Goal: Task Accomplishment & Management: Manage account settings

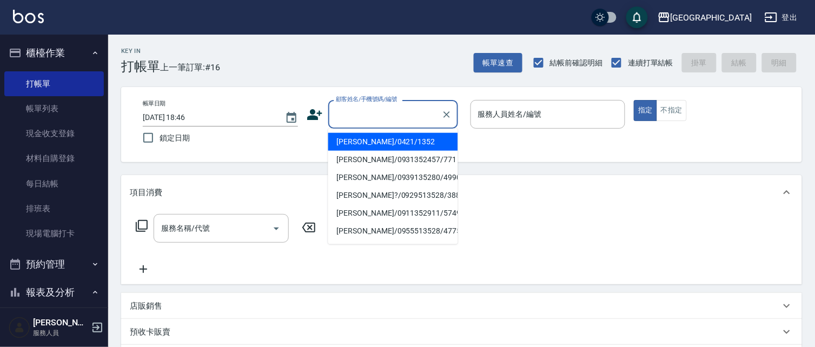
drag, startPoint x: 409, startPoint y: 120, endPoint x: 412, endPoint y: 107, distance: 12.7
click at [410, 114] on input "顧客姓名/手機號碼/編號" at bounding box center [385, 114] width 104 height 19
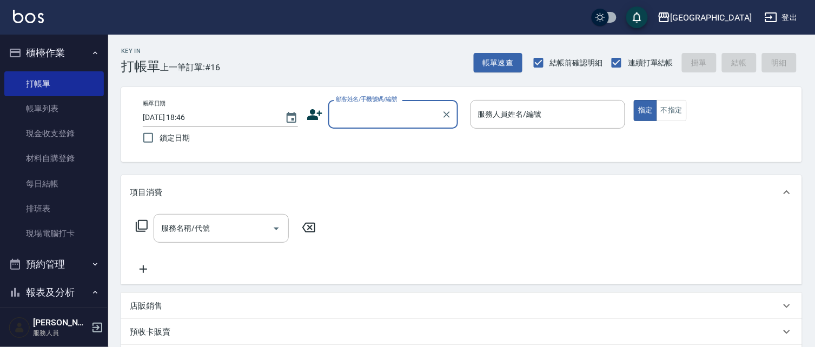
click at [363, 120] on input "顧客姓名/手機號碼/編號" at bounding box center [385, 114] width 104 height 19
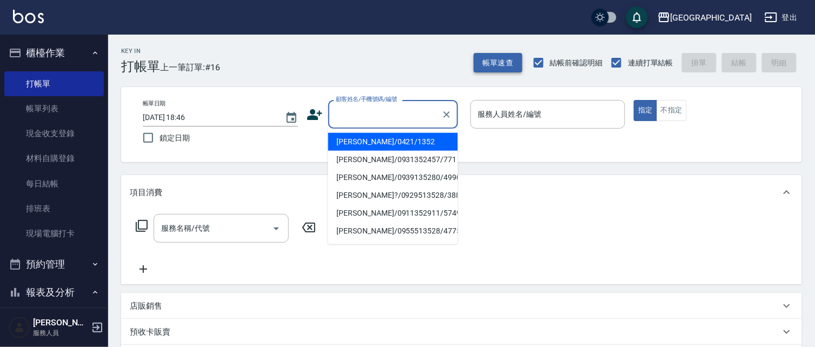
click at [495, 63] on button "帳單速查" at bounding box center [498, 63] width 49 height 20
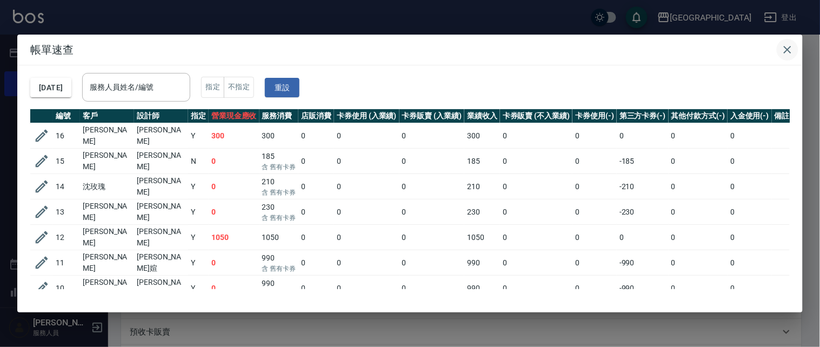
drag, startPoint x: 793, startPoint y: 50, endPoint x: 505, endPoint y: 88, distance: 290.7
click at [792, 50] on icon "button" at bounding box center [787, 49] width 13 height 13
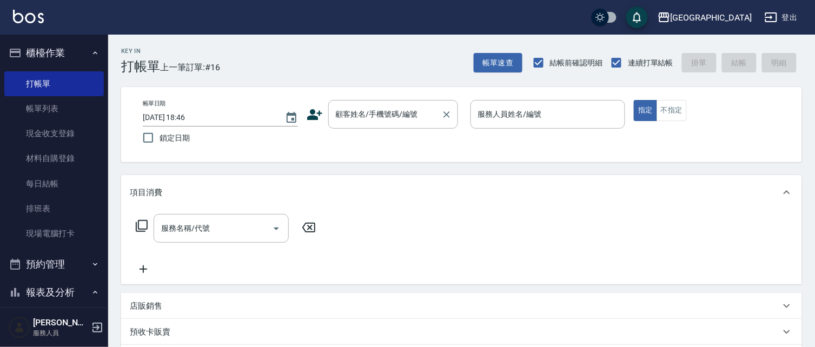
drag, startPoint x: 370, startPoint y: 115, endPoint x: 350, endPoint y: 105, distance: 22.0
click at [364, 110] on input "顧客姓名/手機號碼/編號" at bounding box center [385, 114] width 104 height 19
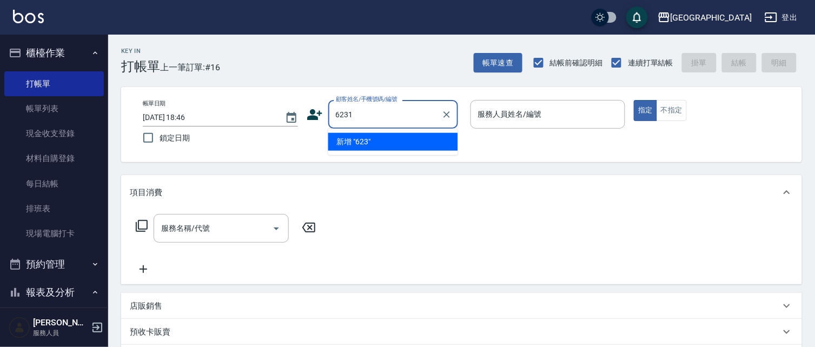
type input "6231"
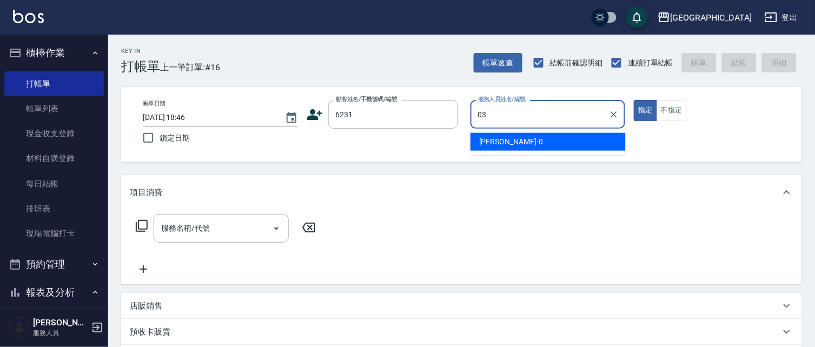
type input "[PERSON_NAME]媗-03"
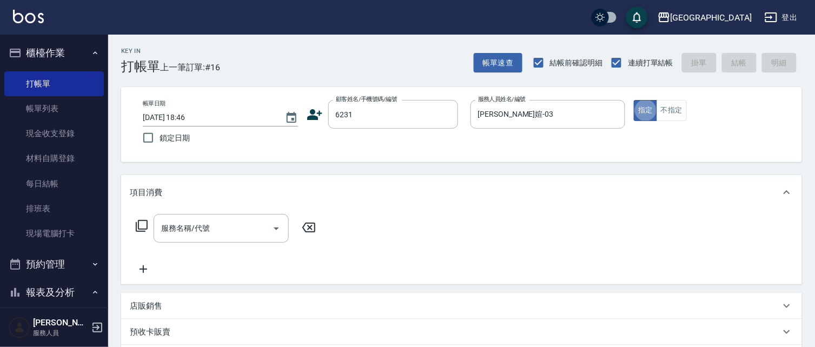
type button "true"
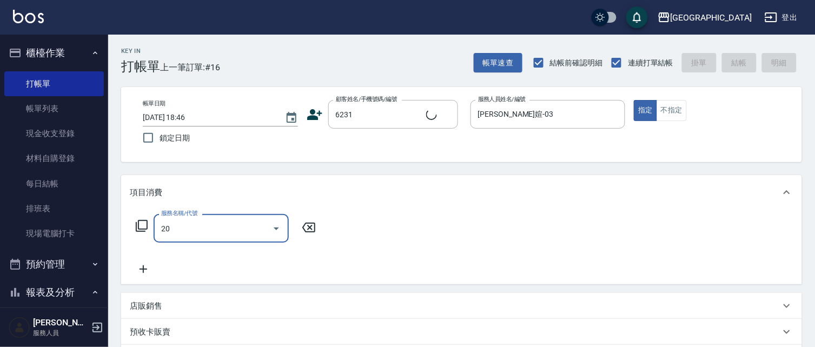
type input "201"
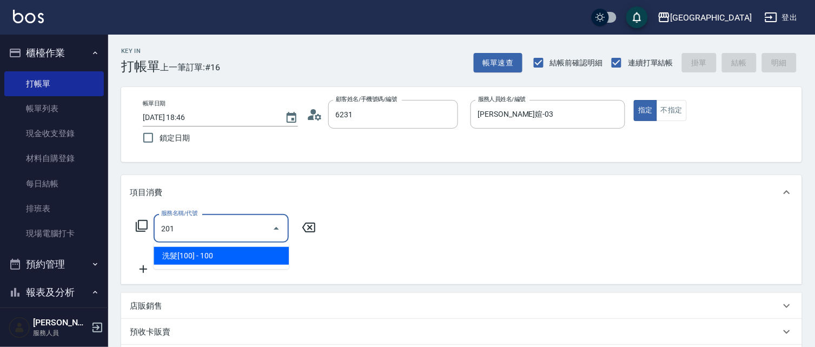
type input "[PERSON_NAME]/0952397654/6231"
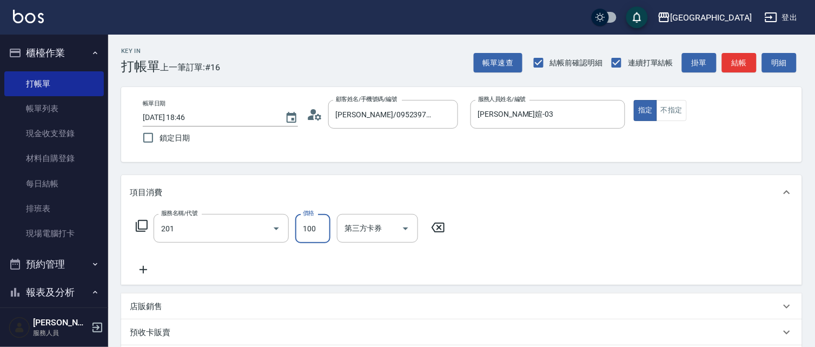
type input "洗髮[100](201)"
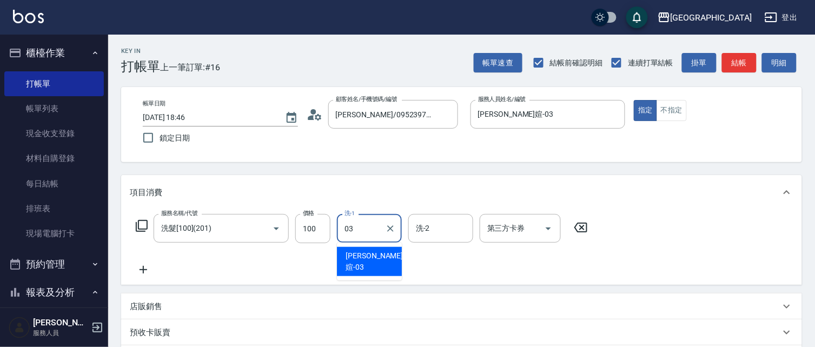
type input "[PERSON_NAME]媗-03"
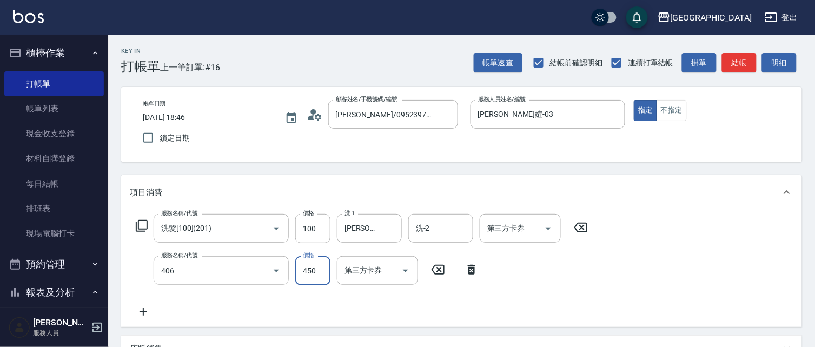
type input "剪髮(450)(406)"
type input "319"
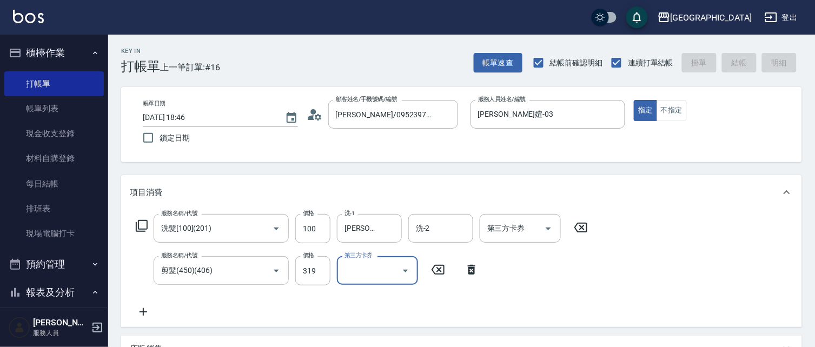
type input "[DATE] 20:03"
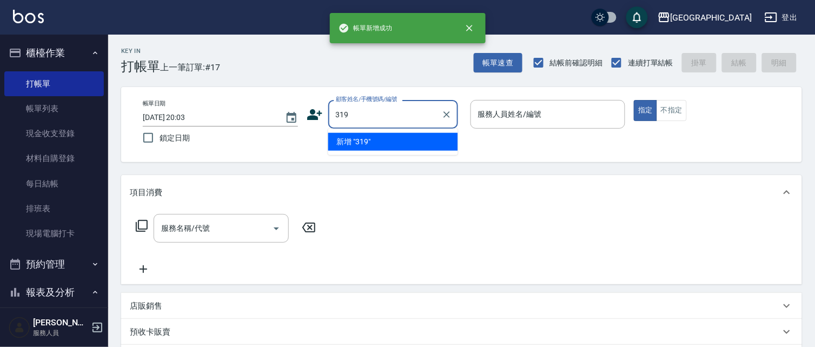
type input "319"
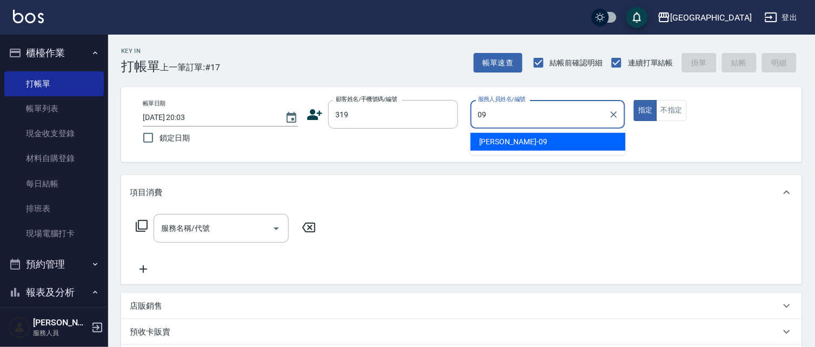
type input "[PERSON_NAME]-09"
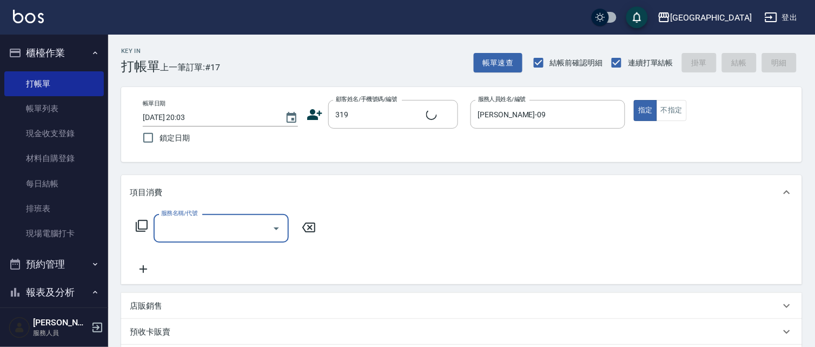
type input "[PERSON_NAME]/0319/319"
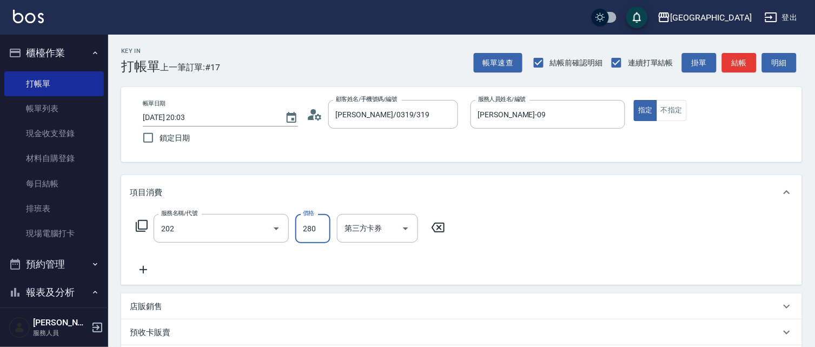
type input "洗髮[280](202)"
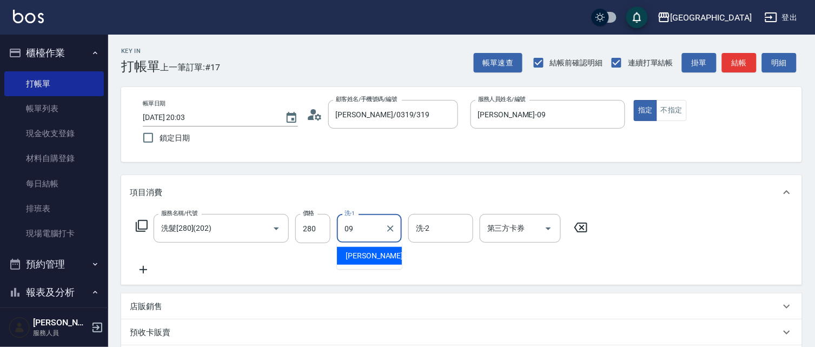
type input "[PERSON_NAME]-09"
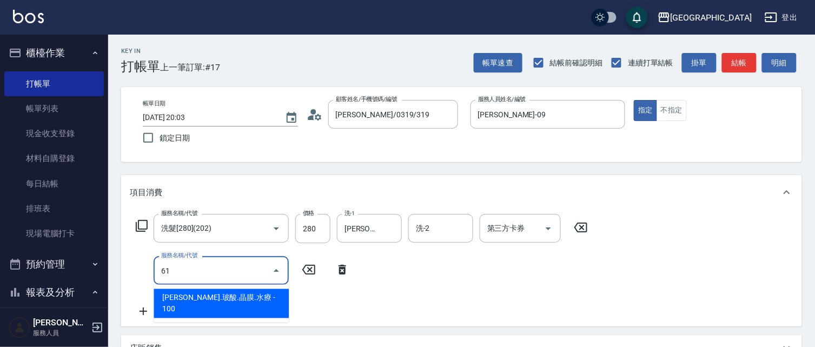
type input "6"
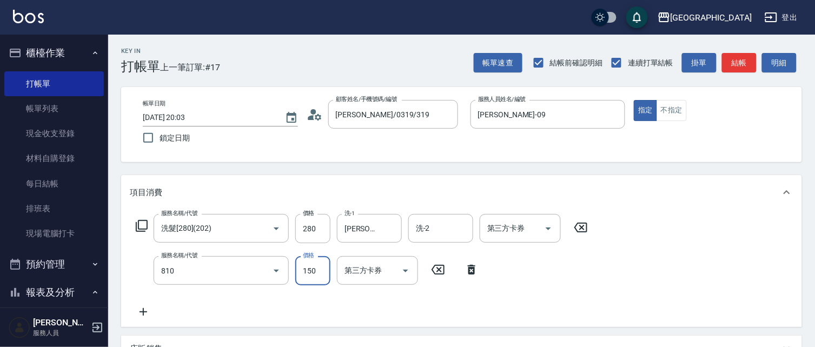
type input "單梳(810)"
type input "100"
click at [677, 110] on button "不指定" at bounding box center [671, 110] width 30 height 21
type button "false"
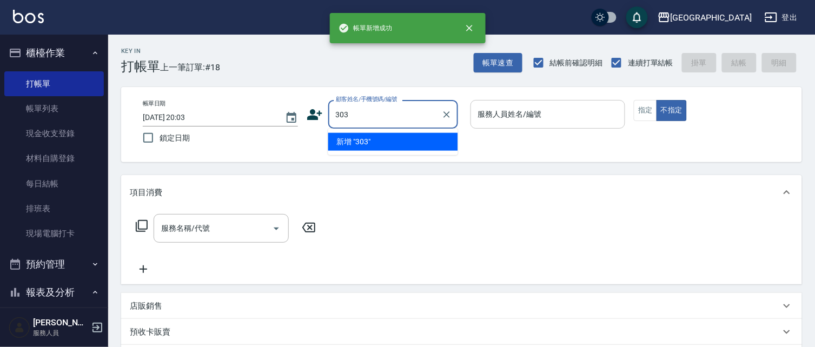
type input "303"
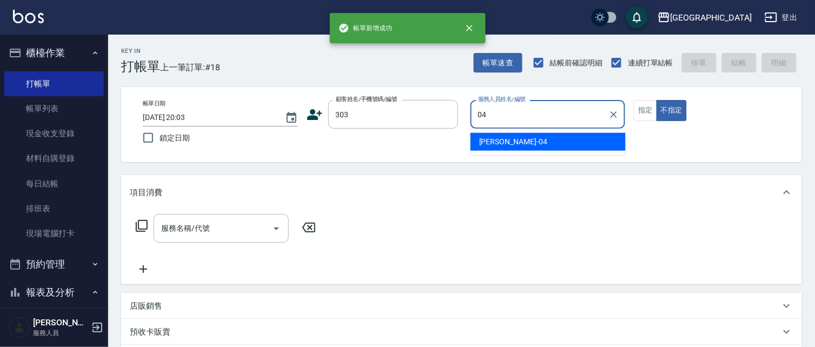
type input "[PERSON_NAME]-04"
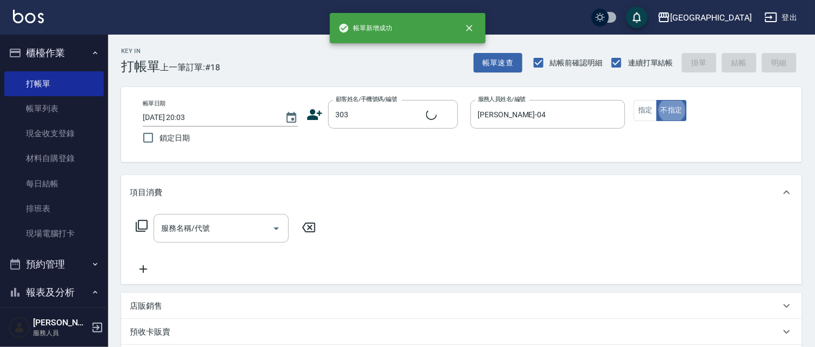
type input "[PERSON_NAME]/0920738336/303"
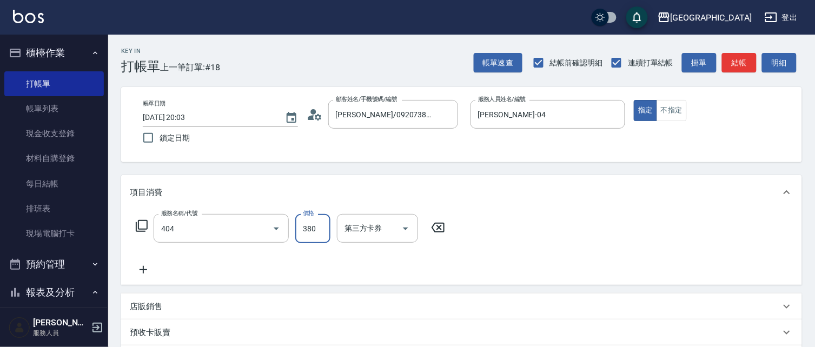
type input "剪髮(380)(404)"
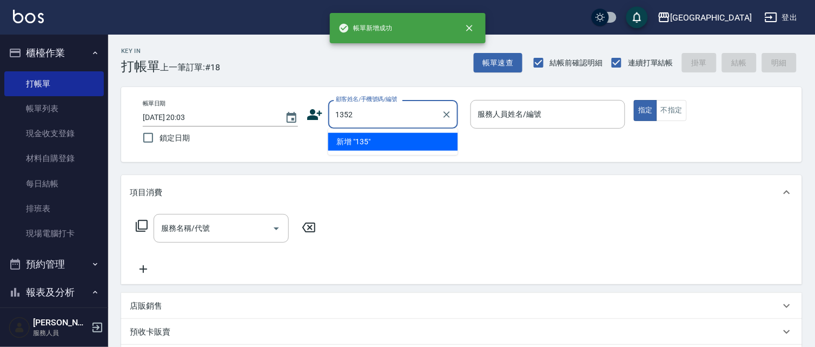
type input "1352"
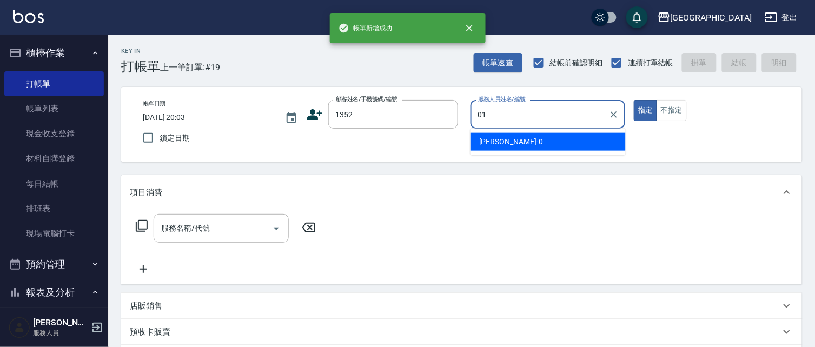
type input "[PERSON_NAME]-01"
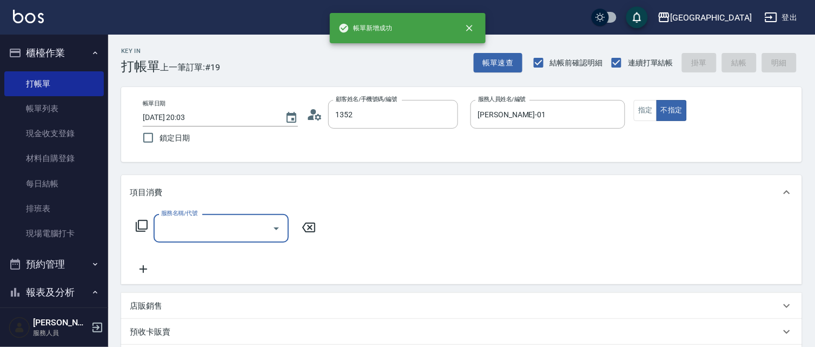
type input "[PERSON_NAME]/0421/1352"
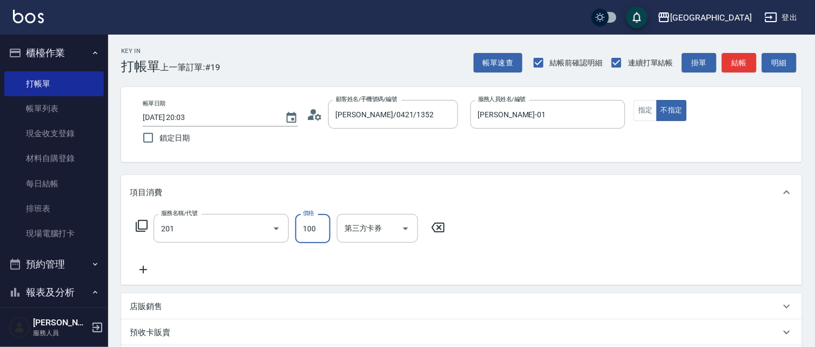
type input "洗髮[100](201)"
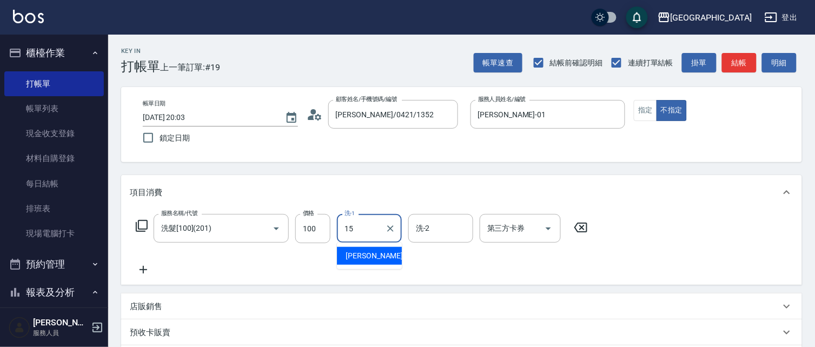
type input "[PERSON_NAME]-15"
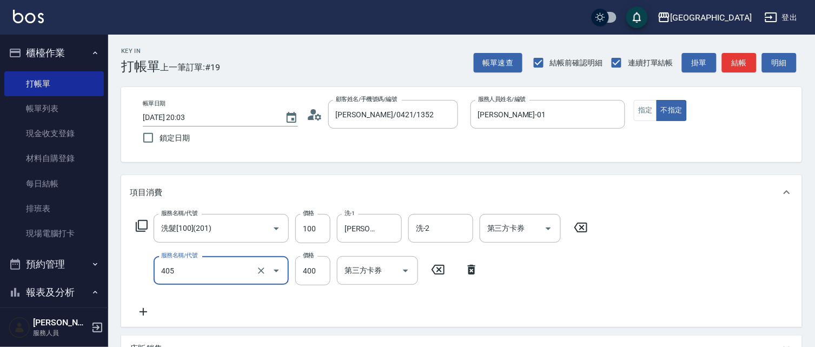
type input "剪髮(400)(405)"
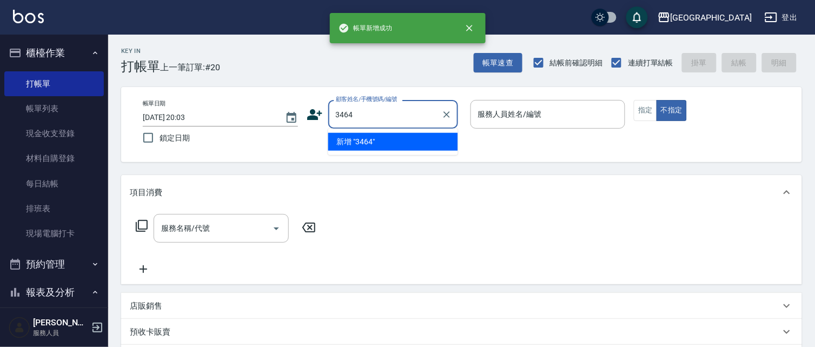
type input "3464"
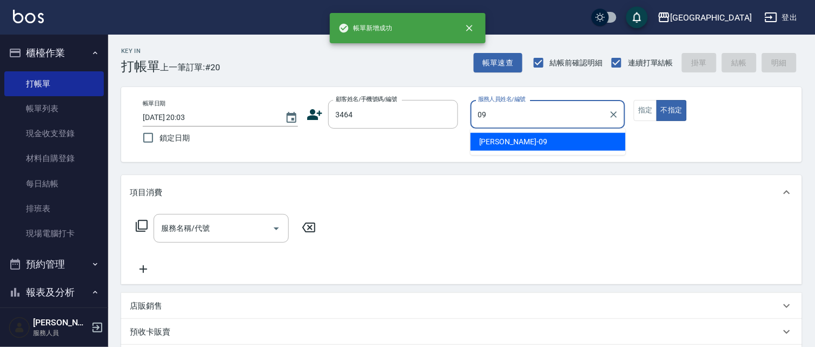
type input "[PERSON_NAME]-09"
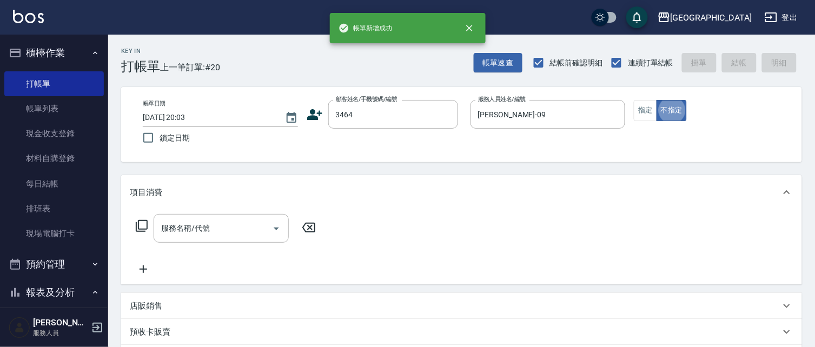
type input "[PERSON_NAME]/0960593137/3464"
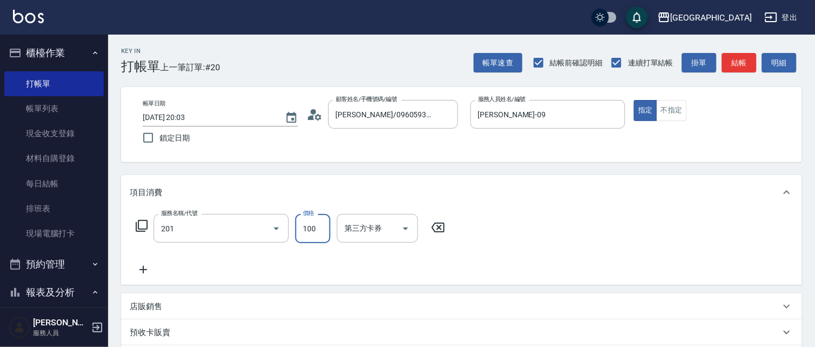
type input "洗髮[100](201)"
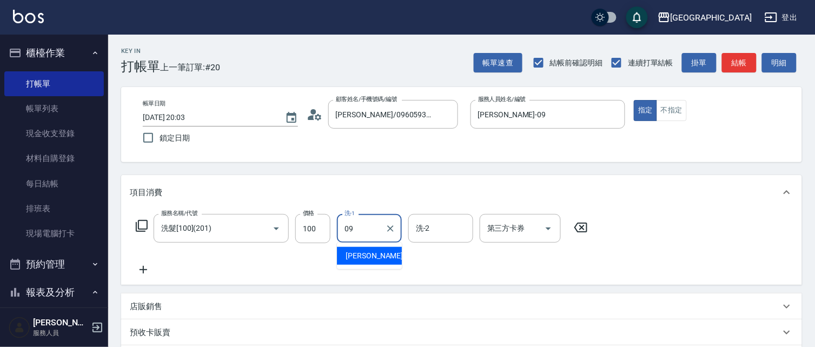
type input "[PERSON_NAME]-09"
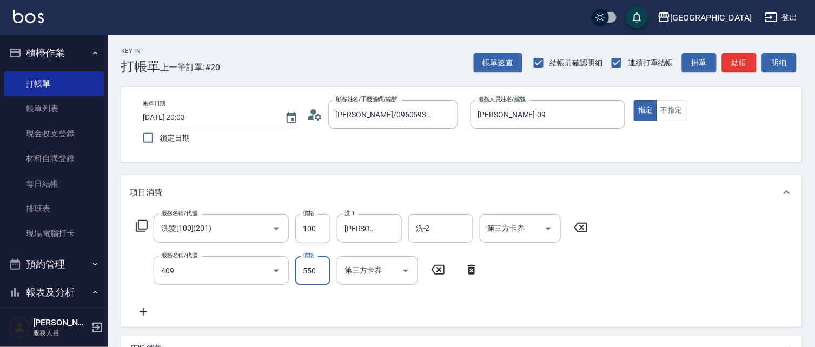
type input "剪髮(550)(409)"
type input "580"
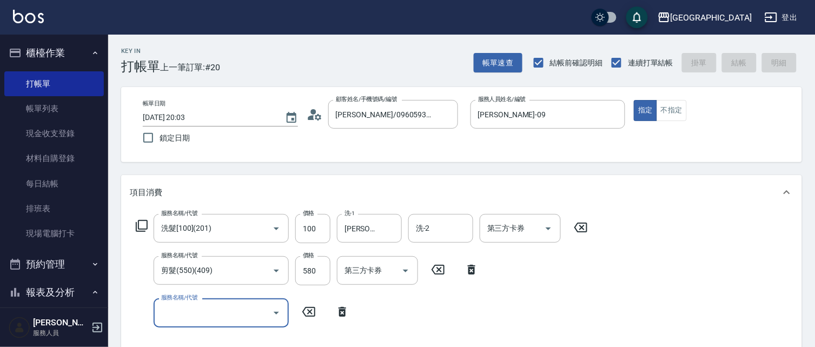
type input "[DATE] 20:04"
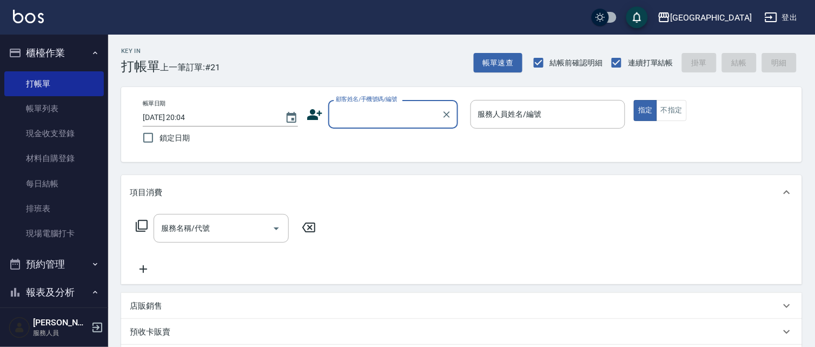
click at [48, 51] on button "櫃檯作業" at bounding box center [53, 53] width 99 height 28
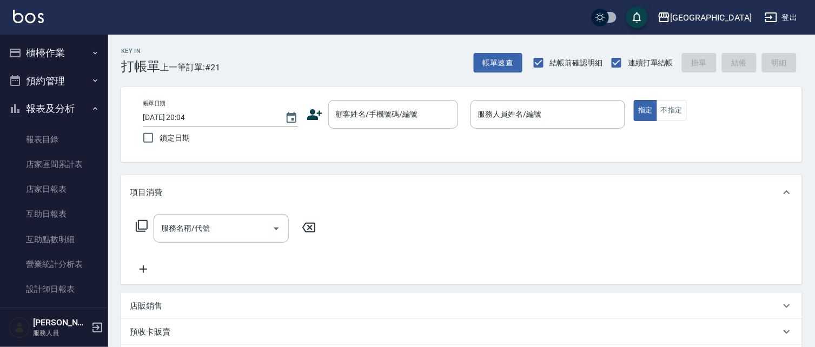
click at [60, 188] on link "店家日報表" at bounding box center [53, 189] width 99 height 25
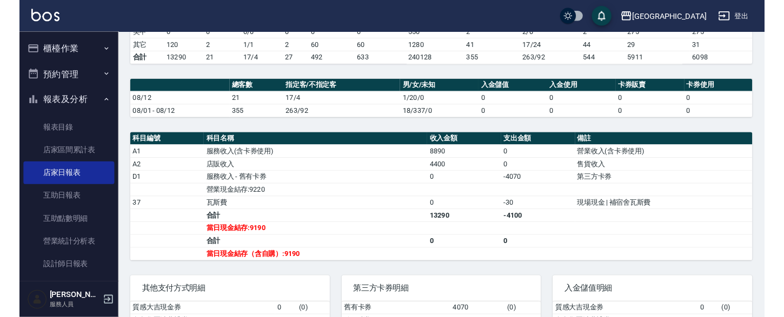
scroll to position [260, 0]
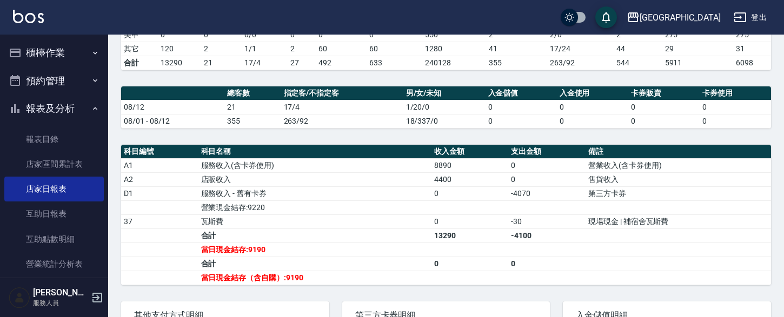
drag, startPoint x: 53, startPoint y: 114, endPoint x: 58, endPoint y: 103, distance: 11.9
click at [54, 112] on button "報表及分析" at bounding box center [53, 109] width 99 height 28
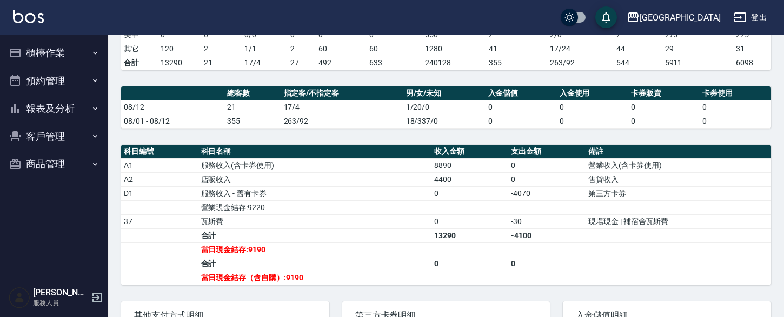
click at [65, 50] on button "櫃檯作業" at bounding box center [53, 53] width 99 height 28
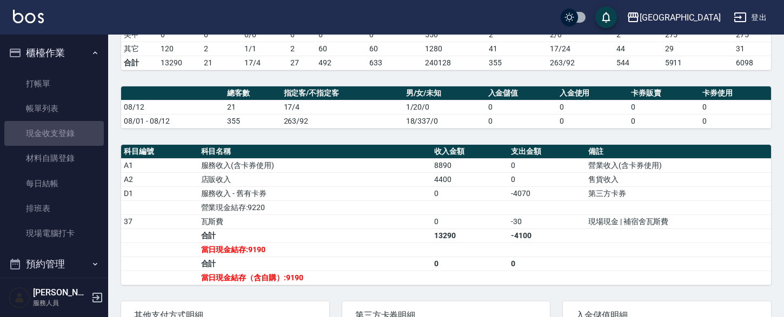
drag, startPoint x: 72, startPoint y: 131, endPoint x: 204, endPoint y: 92, distance: 137.7
click at [73, 130] on link "現金收支登錄" at bounding box center [53, 133] width 99 height 25
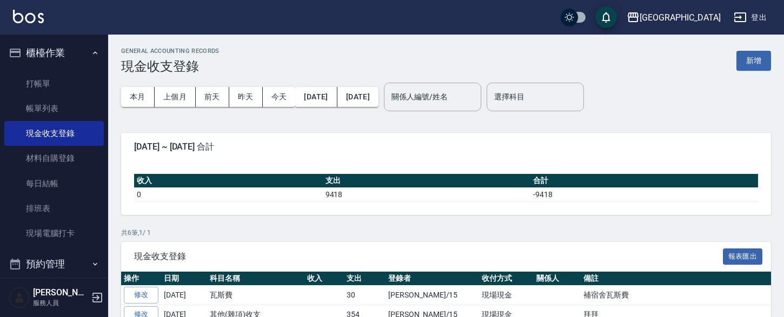
drag, startPoint x: 753, startPoint y: 61, endPoint x: 711, endPoint y: 78, distance: 45.6
click at [753, 61] on button "新增" at bounding box center [753, 61] width 35 height 20
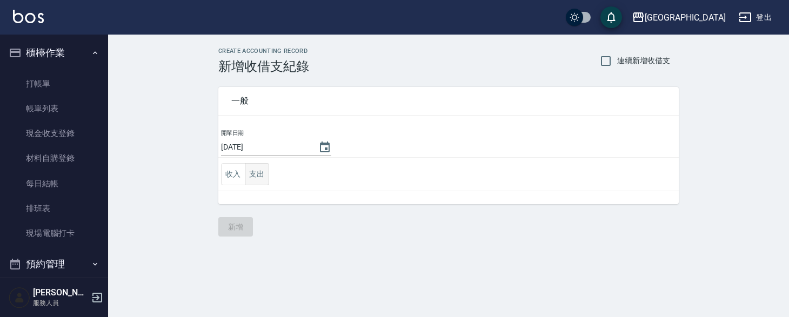
click at [260, 176] on button "支出" at bounding box center [257, 174] width 24 height 22
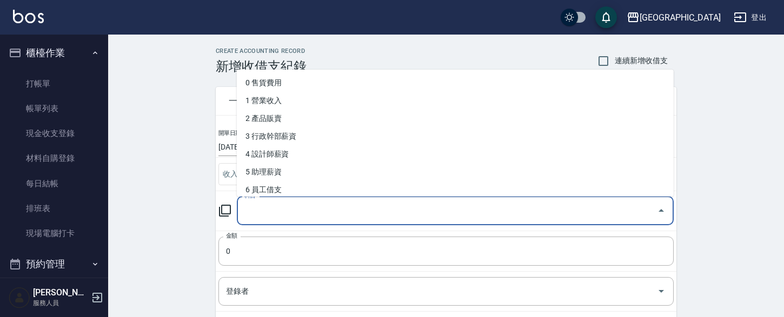
click at [268, 211] on input "科目" at bounding box center [447, 211] width 411 height 19
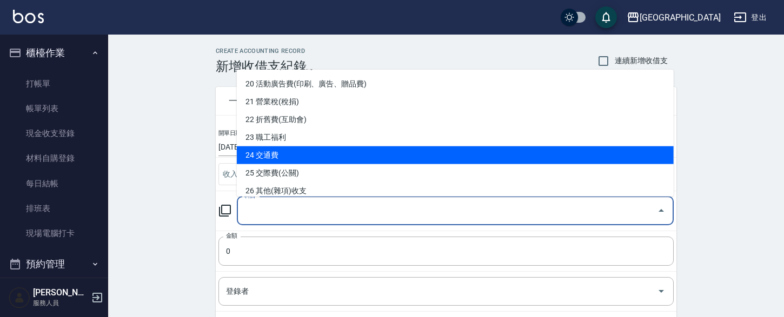
scroll to position [363, 0]
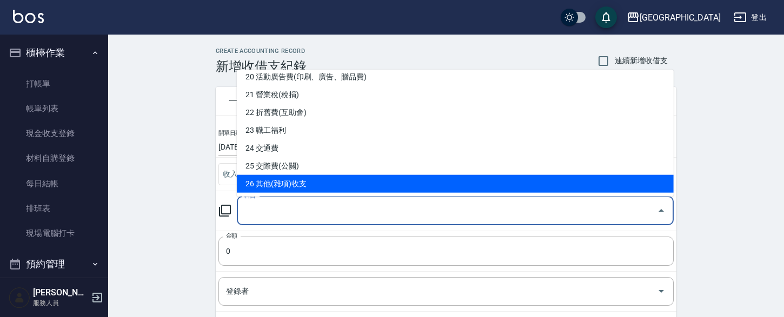
click at [282, 185] on li "26 其他(雜項)收支" at bounding box center [455, 184] width 437 height 18
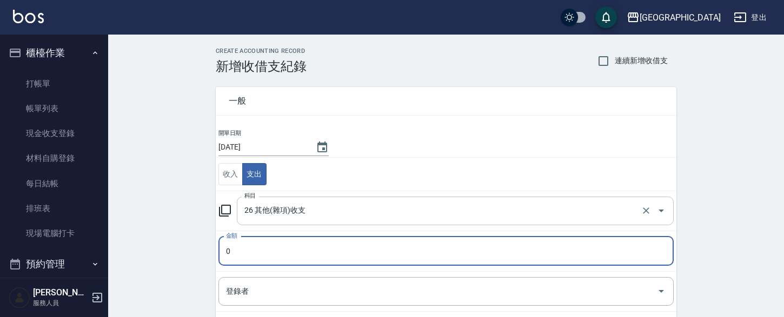
click at [325, 209] on input "26 其他(雜項)收支" at bounding box center [440, 211] width 397 height 19
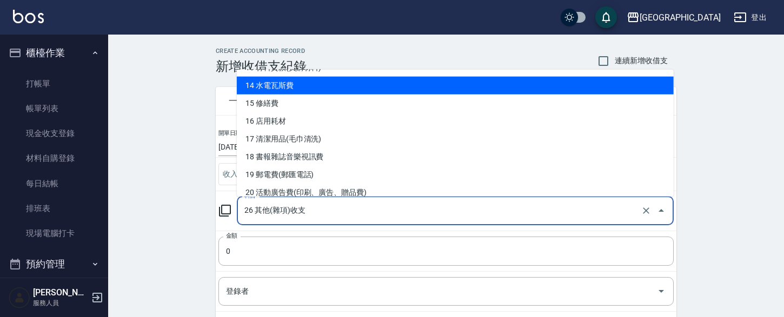
scroll to position [248, 0]
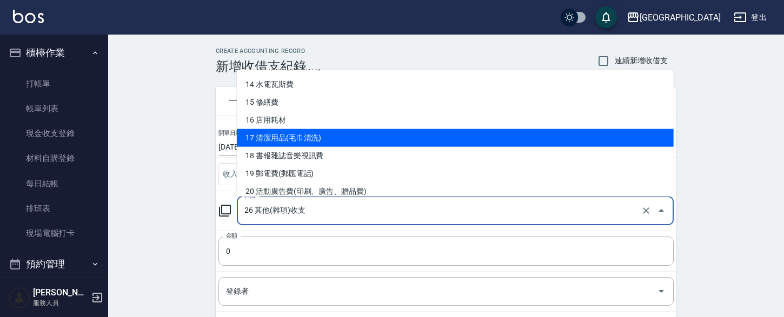
click at [320, 135] on li "17 清潔用品(毛巾清洗)" at bounding box center [455, 138] width 437 height 18
type input "17 清潔用品(毛巾清洗)"
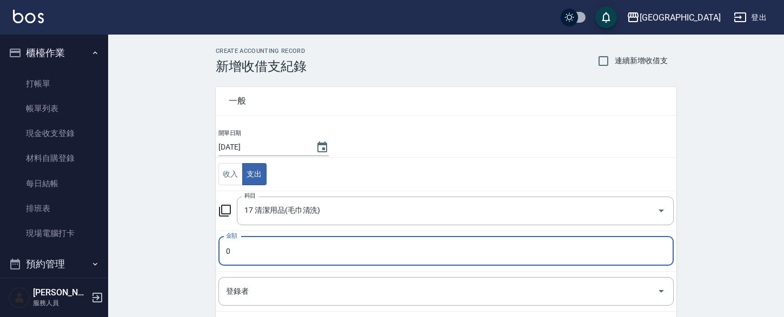
click at [256, 253] on input "0" at bounding box center [445, 251] width 455 height 29
type input "4500"
click at [243, 289] on input "登錄者" at bounding box center [437, 291] width 429 height 19
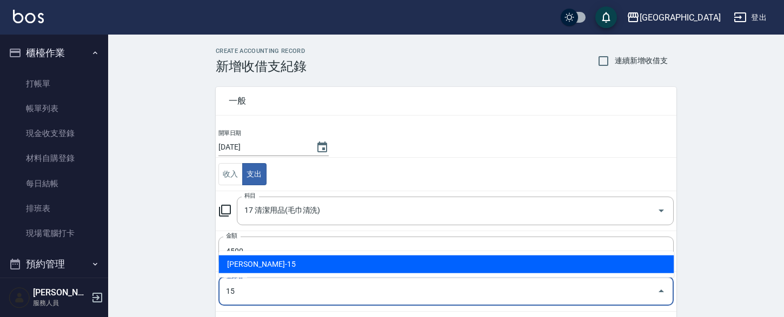
click at [267, 271] on li "[PERSON_NAME]-15" at bounding box center [445, 265] width 455 height 18
type input "[PERSON_NAME]-15"
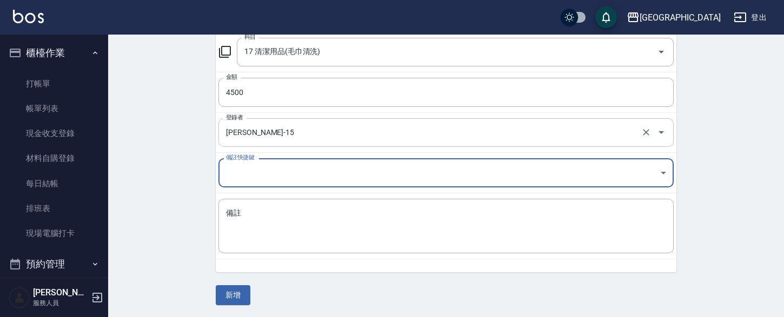
scroll to position [160, 0]
drag, startPoint x: 258, startPoint y: 224, endPoint x: 229, endPoint y: 211, distance: 31.7
click at [257, 224] on textarea "備註" at bounding box center [446, 226] width 440 height 37
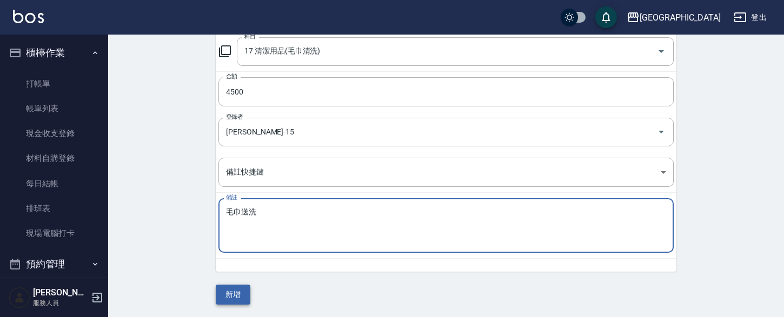
type textarea "毛巾送洗"
drag, startPoint x: 230, startPoint y: 296, endPoint x: 228, endPoint y: 287, distance: 9.9
click at [229, 296] on button "新增" at bounding box center [233, 295] width 35 height 20
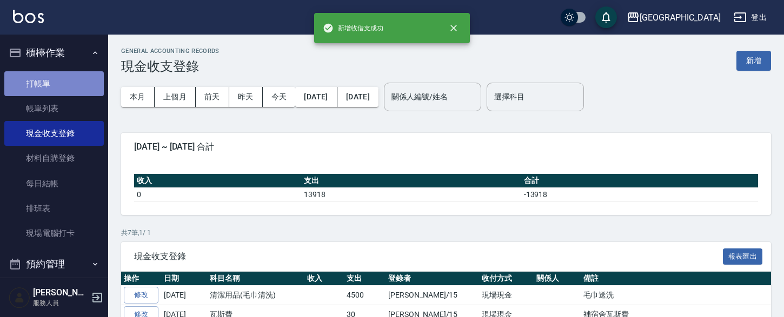
click at [70, 82] on link "打帳單" at bounding box center [53, 83] width 99 height 25
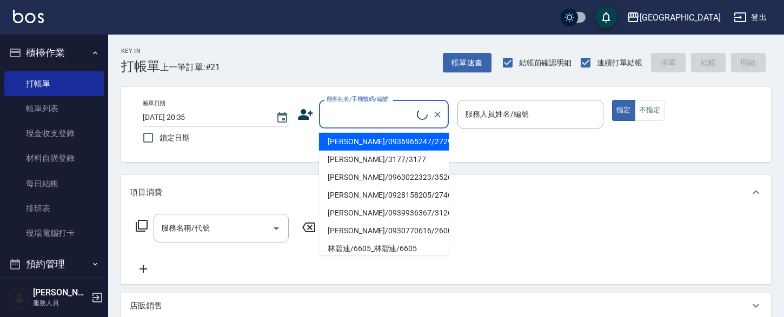
click at [353, 110] on input "顧客姓名/手機號碼/編號" at bounding box center [370, 114] width 93 height 19
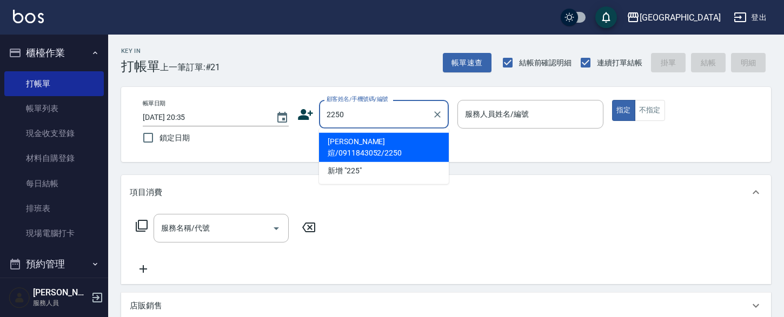
type input "2250"
type input "0"
type input "[PERSON_NAME]媗/0911843052/2250"
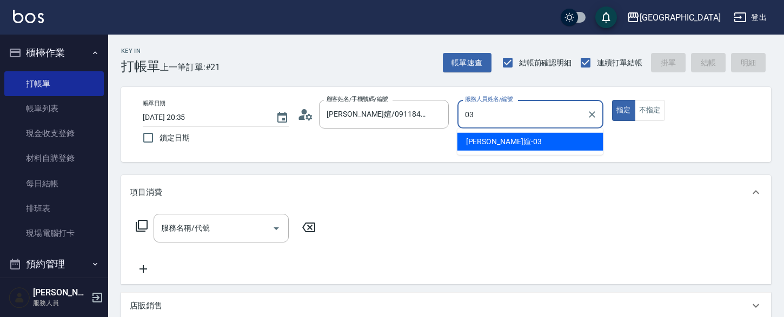
type input "[PERSON_NAME]媗-03"
type button "true"
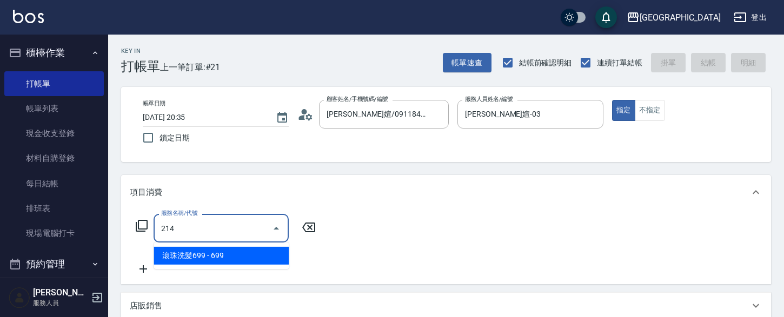
type input "滾珠洗髪699(214)"
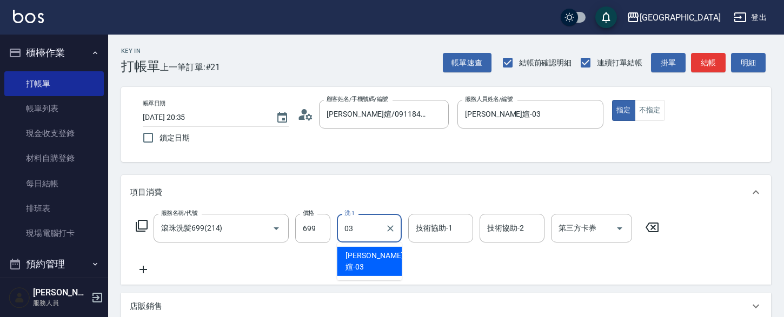
type input "[PERSON_NAME]媗-03"
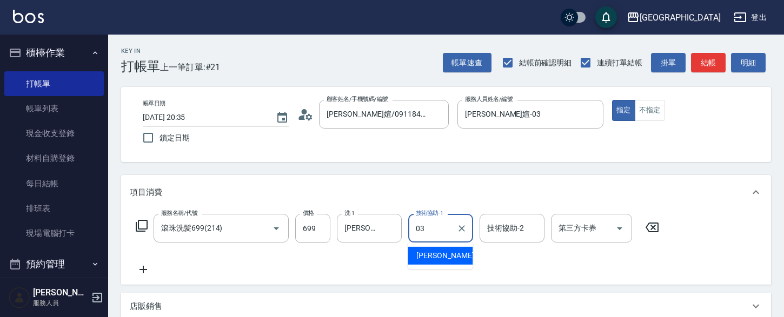
type input "[PERSON_NAME]媗-03"
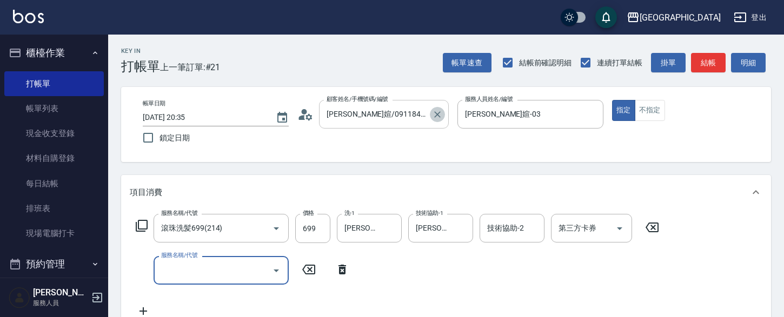
click at [433, 116] on icon "Clear" at bounding box center [437, 114] width 11 height 11
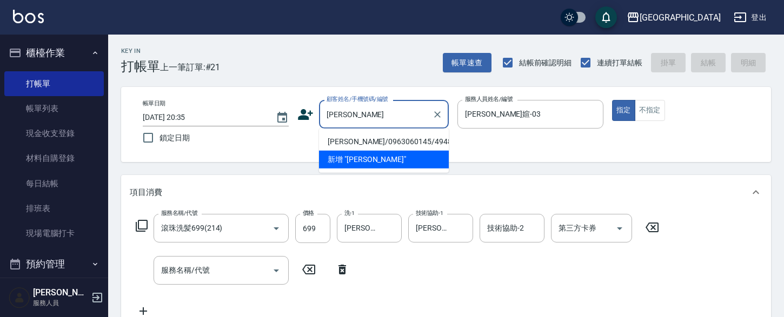
type input "[PERSON_NAME]"
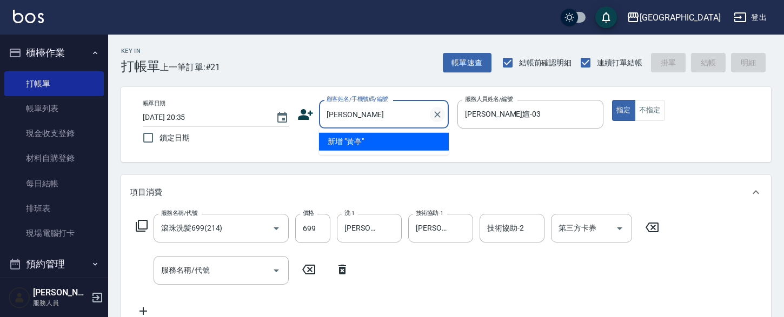
click at [435, 121] on button "Clear" at bounding box center [437, 114] width 15 height 15
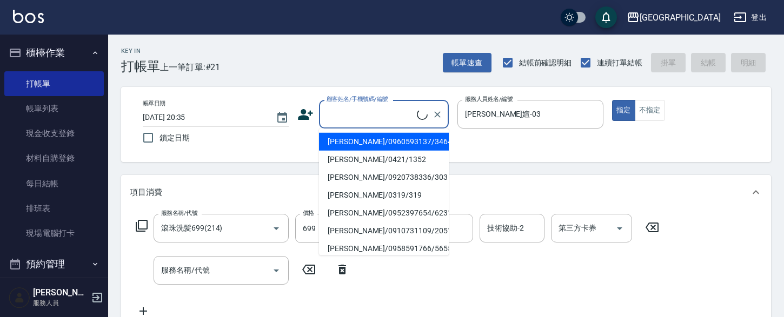
click at [44, 51] on button "櫃檯作業" at bounding box center [53, 53] width 99 height 28
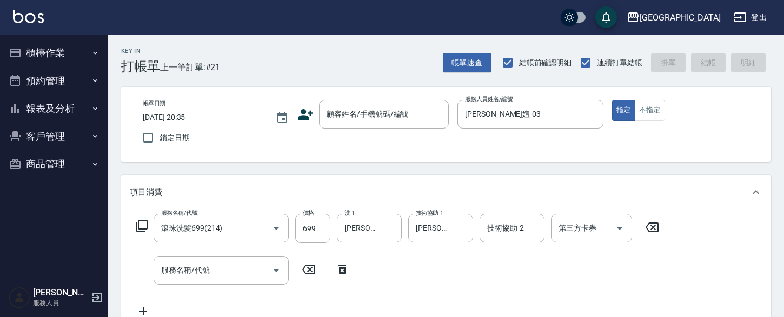
click at [54, 110] on button "報表及分析" at bounding box center [53, 109] width 99 height 28
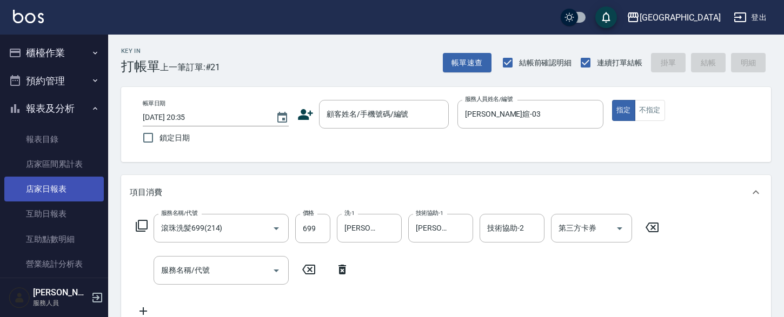
click at [70, 187] on link "店家日報表" at bounding box center [53, 189] width 99 height 25
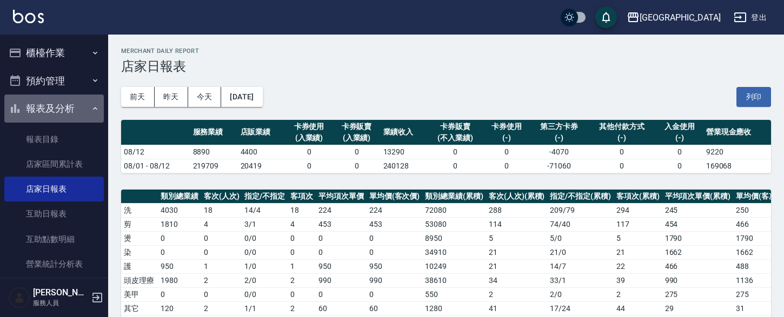
click at [61, 105] on button "報表及分析" at bounding box center [53, 109] width 99 height 28
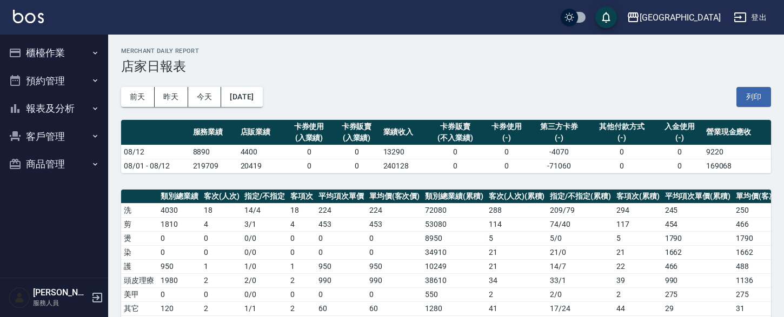
click at [42, 138] on button "客戶管理" at bounding box center [53, 137] width 99 height 28
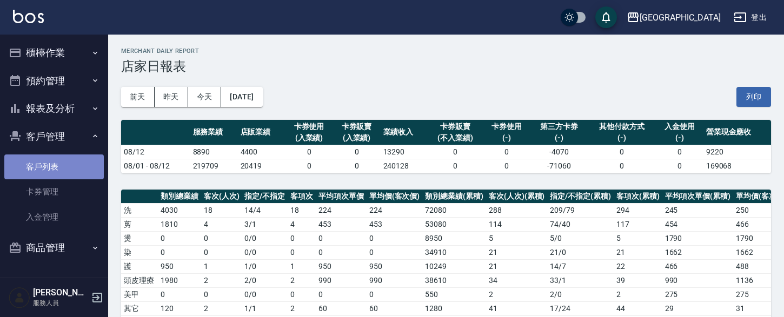
click at [39, 167] on link "客戶列表" at bounding box center [53, 167] width 99 height 25
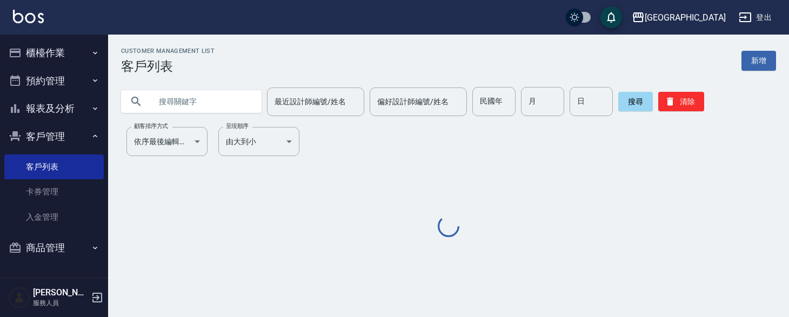
drag, startPoint x: 222, startPoint y: 103, endPoint x: 191, endPoint y: 93, distance: 32.3
click at [221, 103] on input "text" at bounding box center [202, 101] width 102 height 29
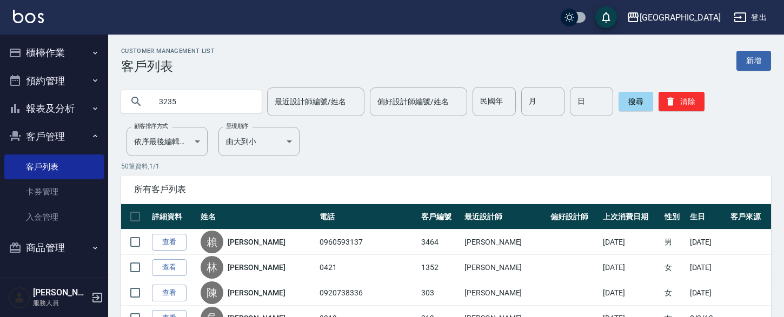
type input "3235"
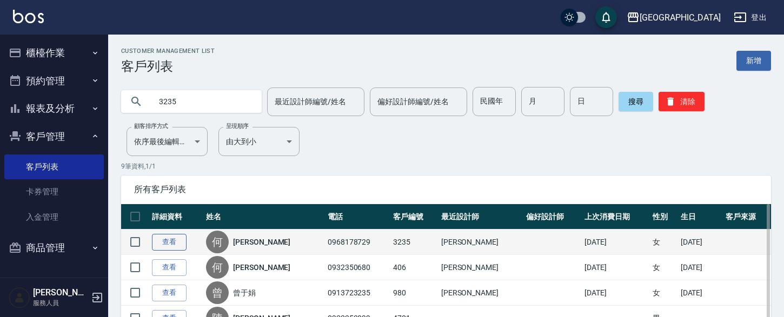
click at [182, 239] on link "查看" at bounding box center [169, 242] width 35 height 17
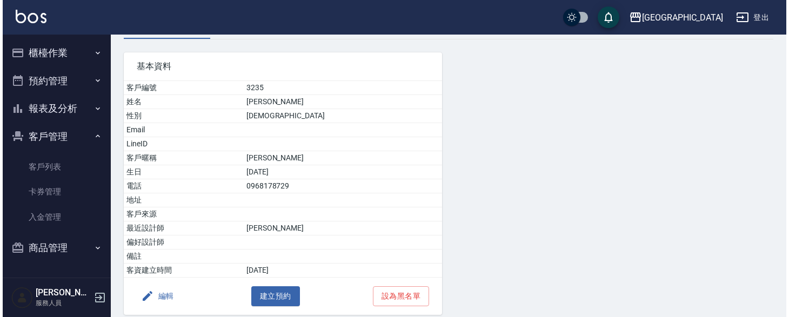
scroll to position [62, 0]
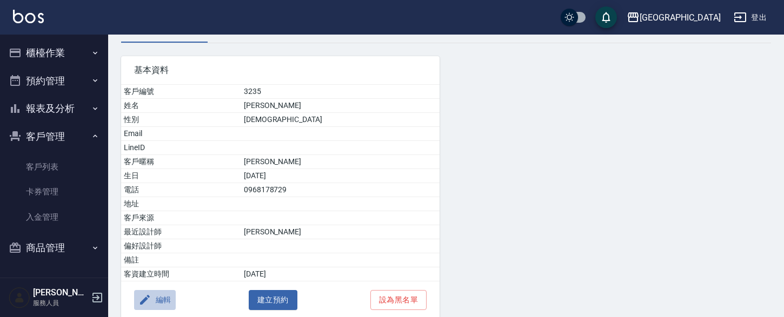
click at [164, 301] on button "編輯" at bounding box center [155, 300] width 42 height 20
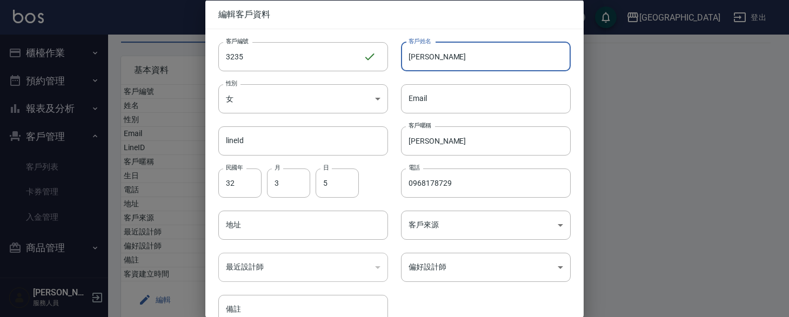
click at [440, 58] on input "[PERSON_NAME]" at bounding box center [486, 56] width 170 height 29
type input "何"
type input "[PERSON_NAME]"
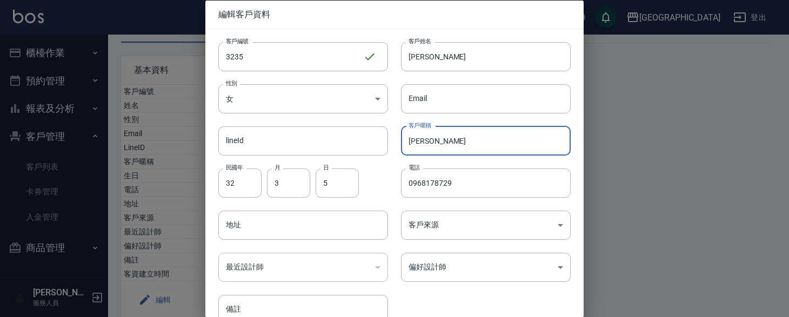
click at [429, 144] on input "[PERSON_NAME]" at bounding box center [486, 140] width 170 height 29
type input "美"
type input "[PERSON_NAME]"
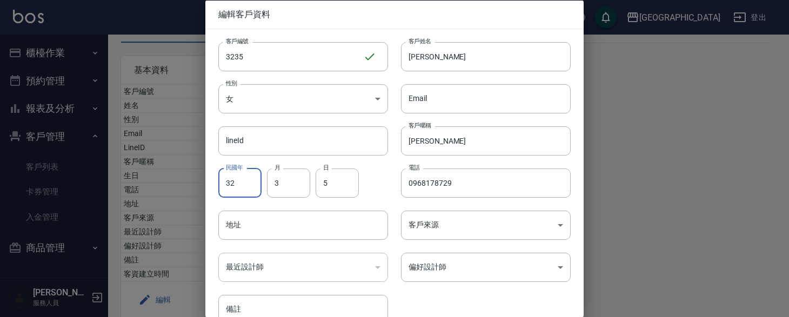
click at [253, 182] on input "32" at bounding box center [239, 182] width 43 height 29
click at [301, 184] on input "3" at bounding box center [288, 182] width 43 height 29
drag, startPoint x: 241, startPoint y: 185, endPoint x: 235, endPoint y: 185, distance: 5.9
click at [241, 185] on input "民國年" at bounding box center [239, 182] width 43 height 29
type input "0"
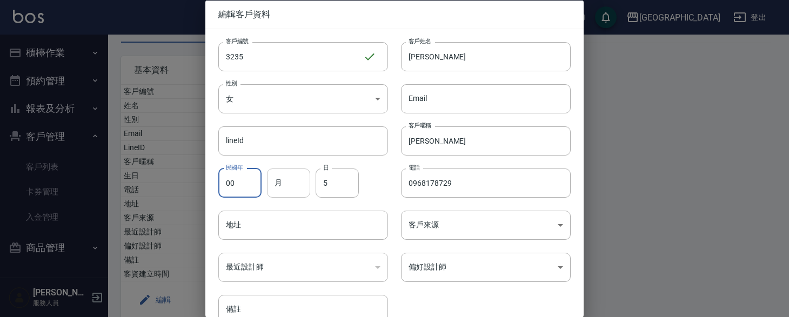
type input "00"
click at [302, 187] on input "月" at bounding box center [288, 182] width 43 height 29
type input "03"
click at [357, 175] on input "5" at bounding box center [337, 182] width 43 height 29
type input "23"
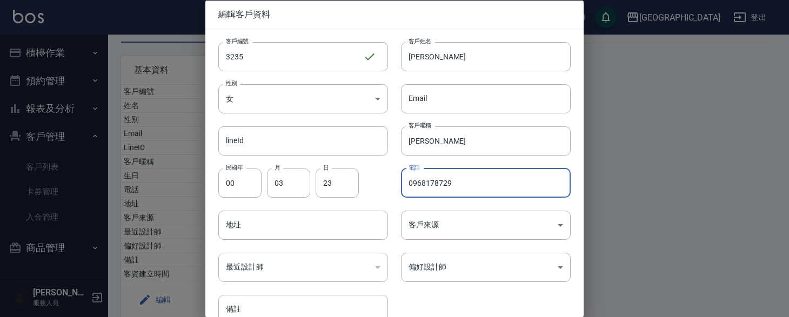
drag, startPoint x: 474, startPoint y: 184, endPoint x: 0, endPoint y: 131, distance: 477.2
click at [150, 180] on div "編輯客戶資料 客戶編號 3235 ​ 客戶編號 客戶姓名 [PERSON_NAME]姓名 性別 女 [DEMOGRAPHIC_DATA] 性別 Email E…" at bounding box center [394, 158] width 789 height 317
type input "3235"
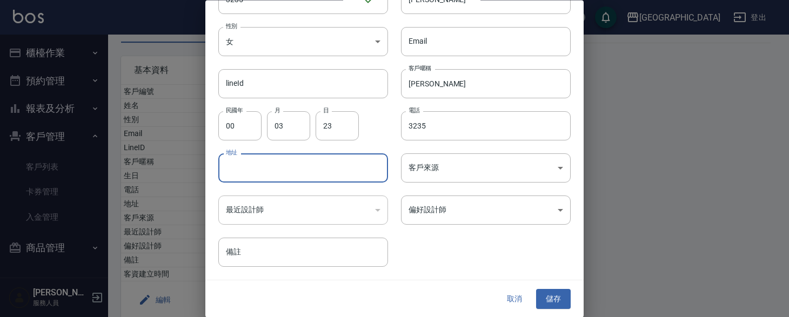
scroll to position [57, 0]
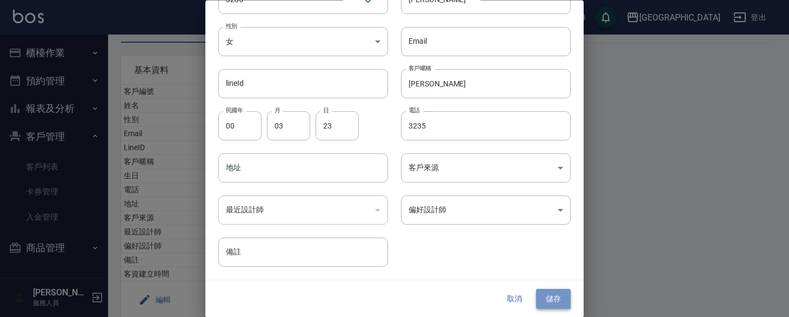
click at [548, 303] on button "儲存" at bounding box center [553, 300] width 35 height 20
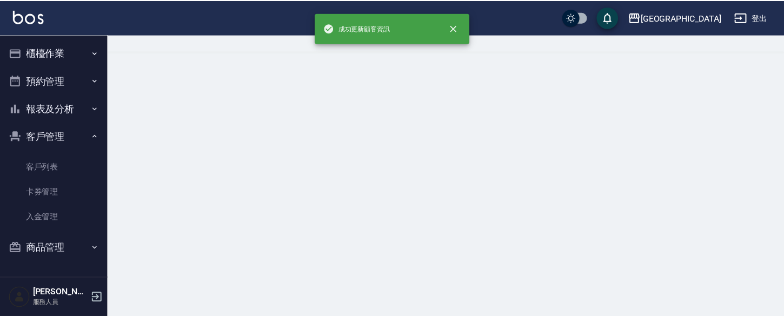
scroll to position [0, 0]
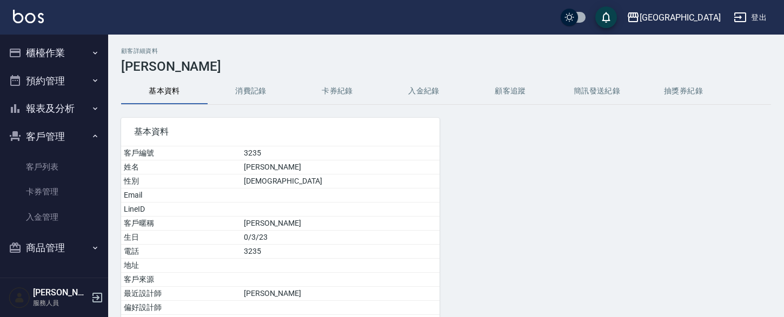
click at [36, 55] on button "櫃檯作業" at bounding box center [53, 53] width 99 height 28
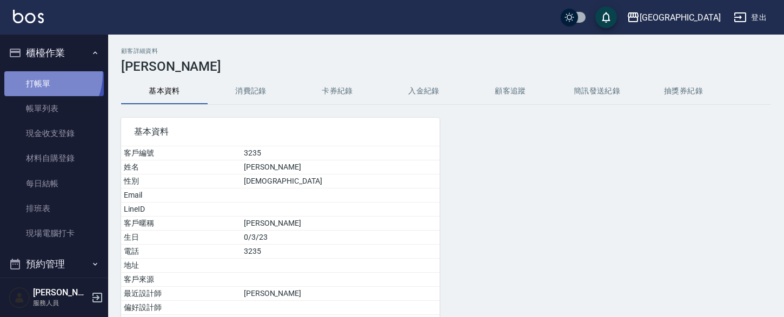
click at [40, 74] on link "打帳單" at bounding box center [53, 83] width 99 height 25
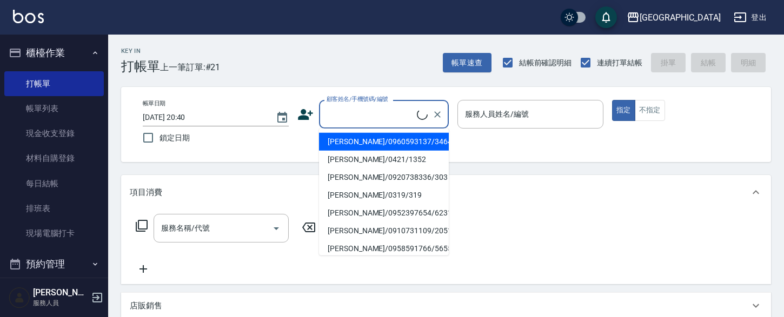
drag, startPoint x: 366, startPoint y: 120, endPoint x: 217, endPoint y: 78, distance: 153.9
click at [361, 116] on input "顧客姓名/手機號碼/編號" at bounding box center [370, 114] width 93 height 19
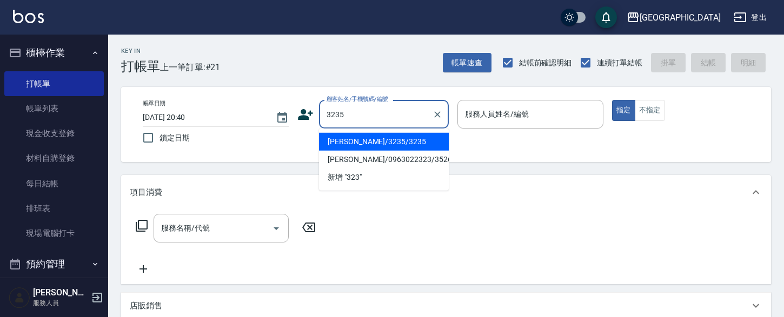
type input "[PERSON_NAME]/3235/3235"
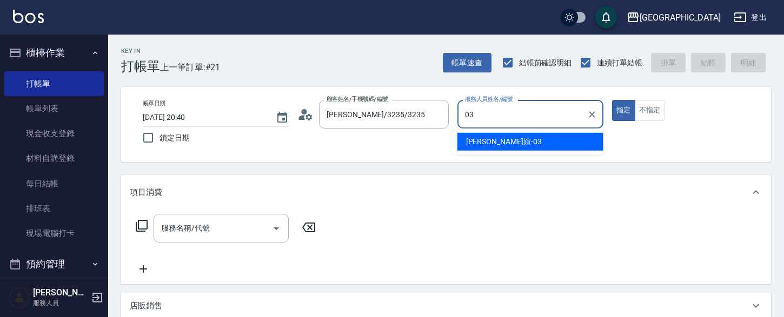
type input "[PERSON_NAME]媗-03"
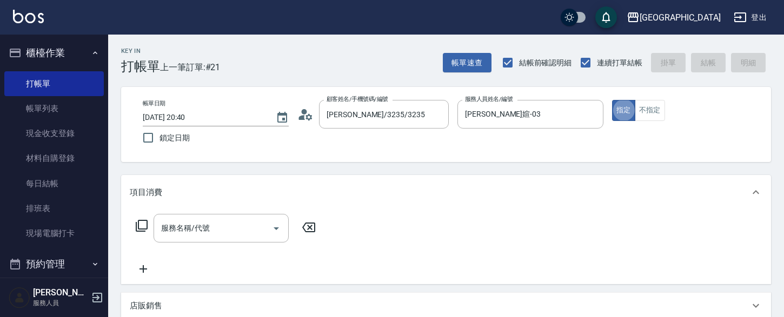
type button "true"
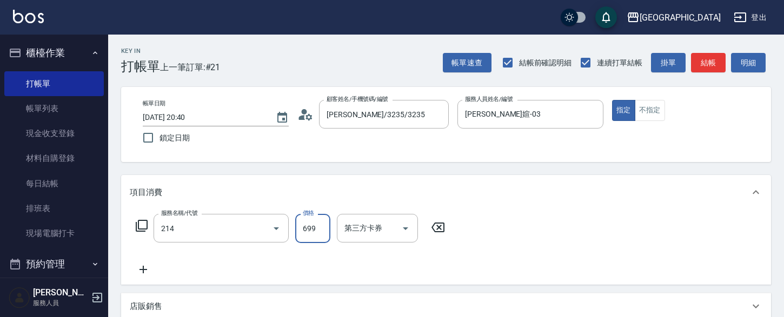
type input "滾珠洗髪699(214)"
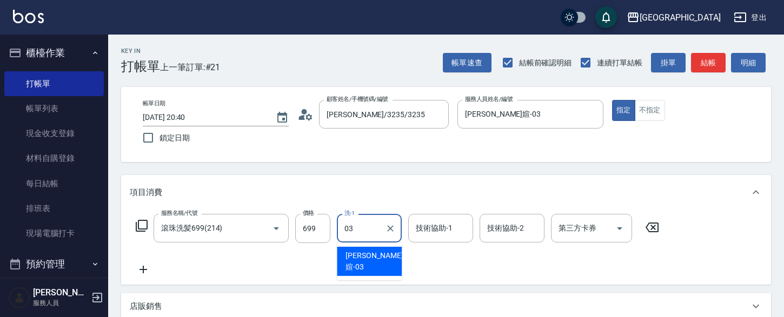
type input "[PERSON_NAME]媗-03"
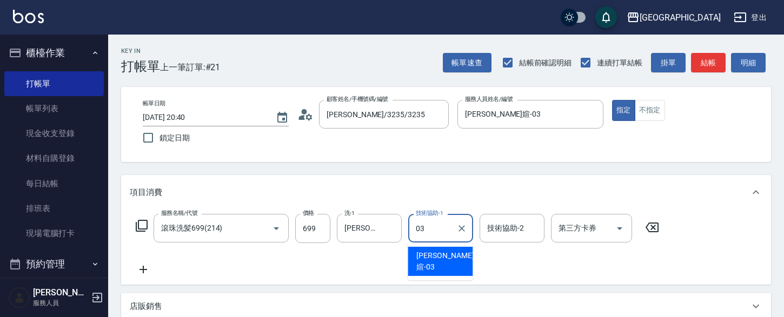
type input "[PERSON_NAME]媗-03"
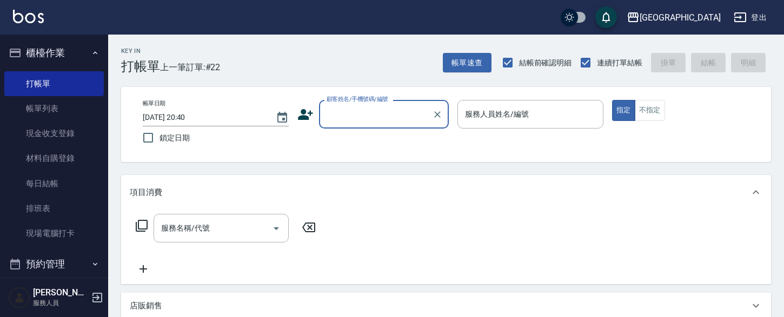
click at [62, 55] on button "櫃檯作業" at bounding box center [53, 53] width 99 height 28
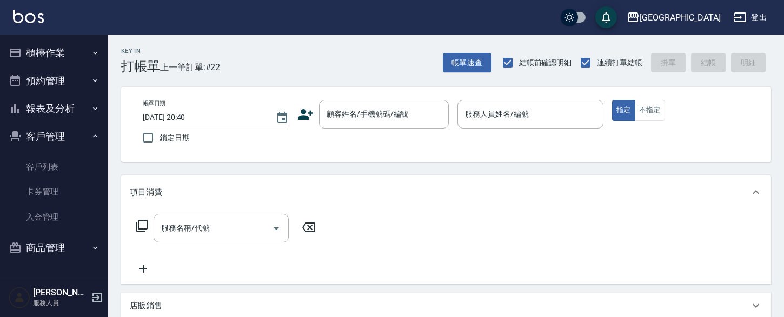
drag, startPoint x: 49, startPoint y: 139, endPoint x: 55, endPoint y: 127, distance: 13.8
click at [49, 137] on button "客戶管理" at bounding box center [53, 137] width 99 height 28
click at [65, 115] on button "報表及分析" at bounding box center [53, 109] width 99 height 28
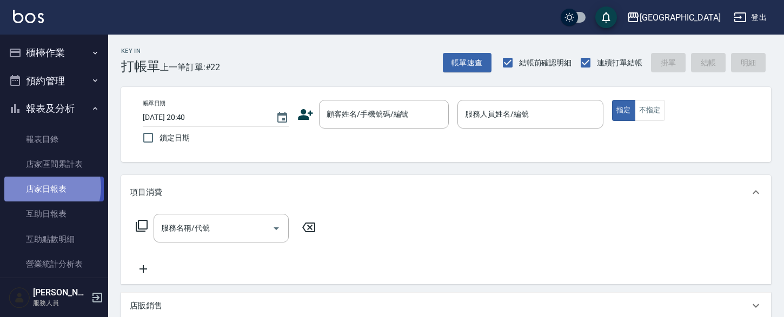
click at [48, 188] on link "店家日報表" at bounding box center [53, 189] width 99 height 25
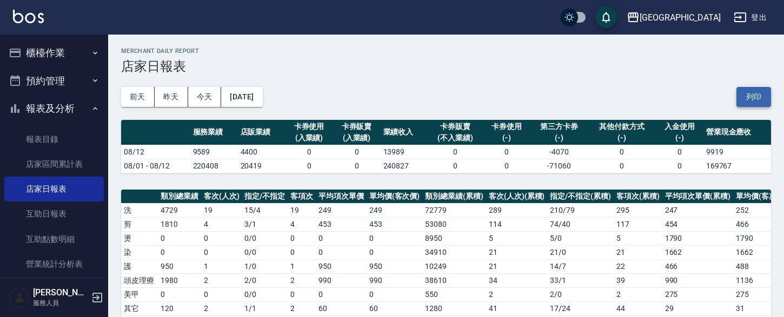
click at [751, 98] on button "列印" at bounding box center [753, 97] width 35 height 20
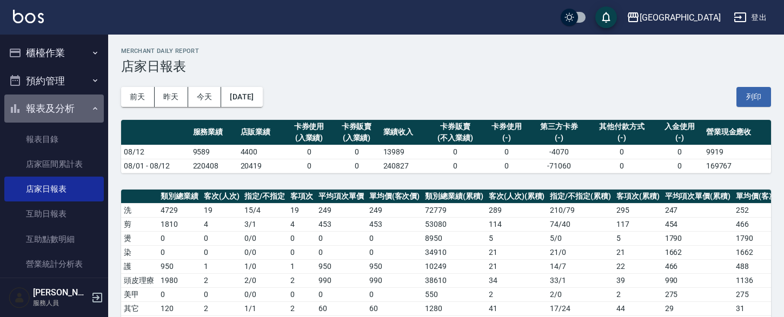
click at [56, 112] on button "報表及分析" at bounding box center [53, 109] width 99 height 28
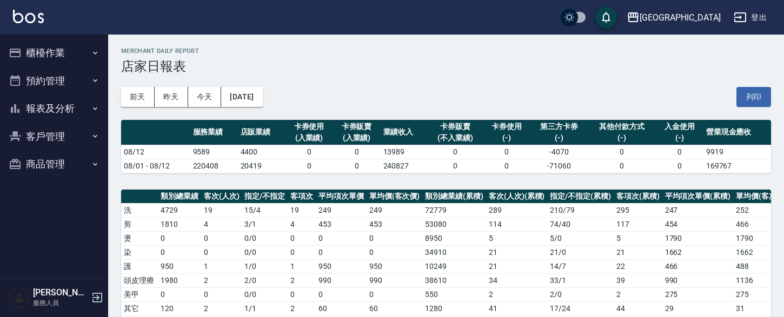
click at [61, 107] on button "報表及分析" at bounding box center [53, 109] width 99 height 28
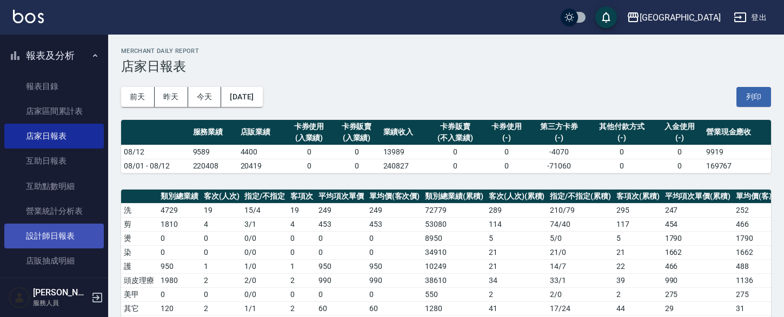
scroll to position [73, 0]
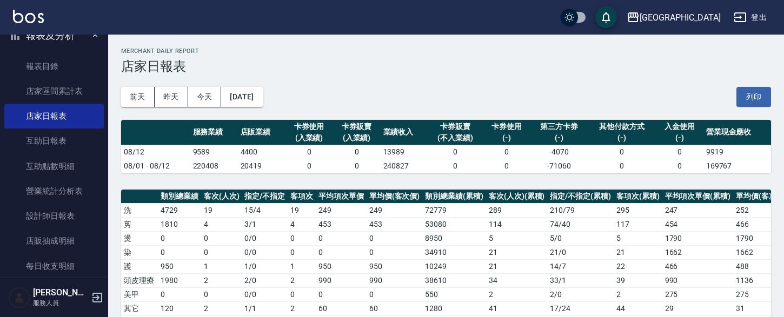
drag, startPoint x: 59, startPoint y: 217, endPoint x: 103, endPoint y: 196, distance: 48.4
click at [60, 216] on link "設計師日報表" at bounding box center [53, 216] width 99 height 25
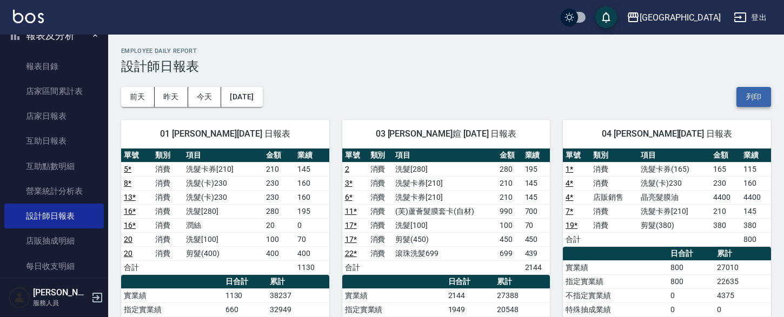
click at [753, 99] on button "列印" at bounding box center [753, 97] width 35 height 20
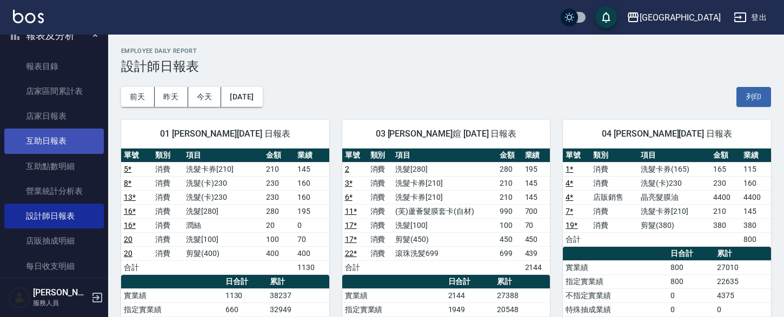
click at [69, 145] on link "互助日報表" at bounding box center [53, 141] width 99 height 25
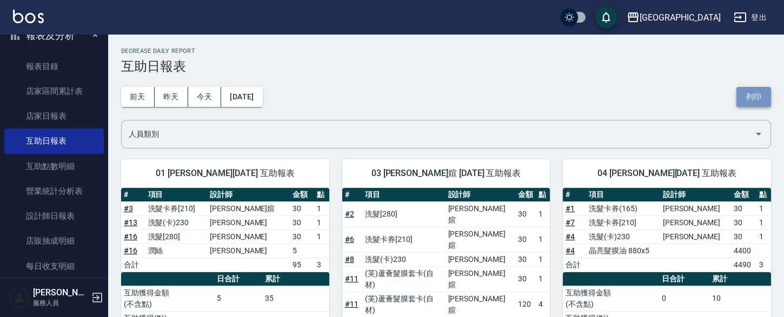
drag, startPoint x: 756, startPoint y: 95, endPoint x: 107, endPoint y: 242, distance: 665.5
click at [755, 95] on button "列印" at bounding box center [753, 97] width 35 height 20
